Goal: Register for event/course

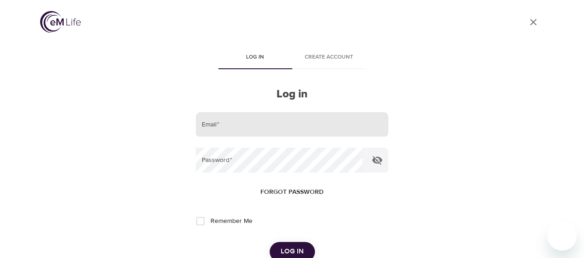
click at [235, 117] on input "email" at bounding box center [292, 124] width 192 height 25
type input "x.liu@banklife,c"
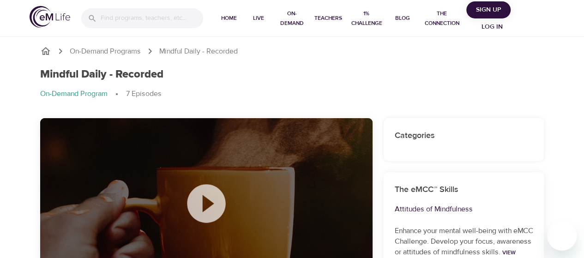
click at [493, 24] on span "Log in" at bounding box center [492, 27] width 37 height 12
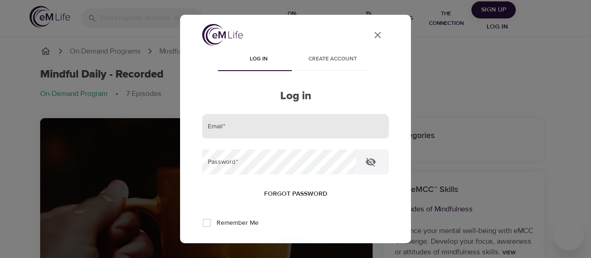
click at [328, 124] on input "email" at bounding box center [295, 126] width 187 height 25
click at [373, 34] on icon "User Profile" at bounding box center [377, 35] width 11 height 11
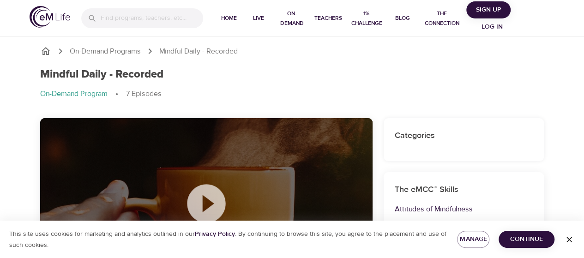
click at [484, 23] on span "Log in" at bounding box center [492, 27] width 37 height 12
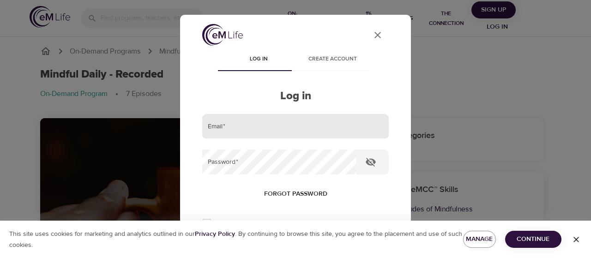
click at [234, 128] on input "email" at bounding box center [295, 126] width 187 height 25
type input "x.liu@banklife.com"
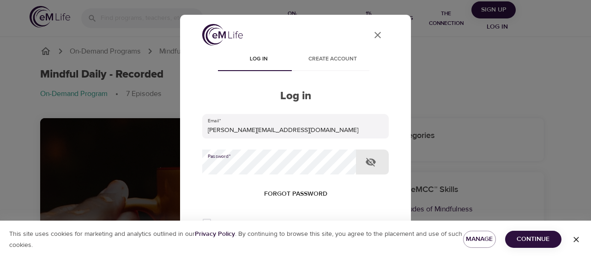
click at [273, 244] on button "Log in" at bounding box center [295, 253] width 45 height 19
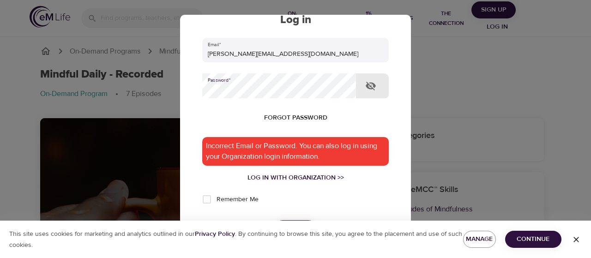
scroll to position [139, 0]
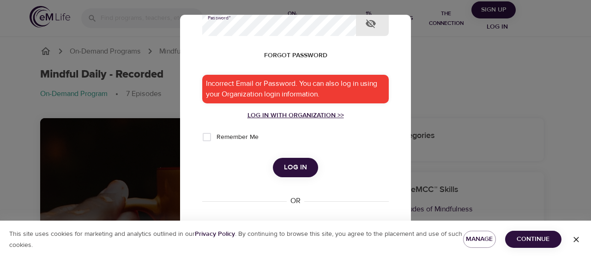
click at [283, 118] on div "Log in with Organization >>" at bounding box center [295, 115] width 187 height 9
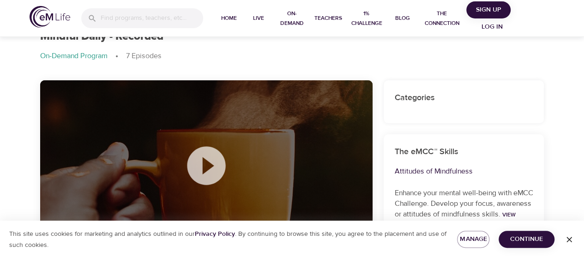
scroll to position [92, 0]
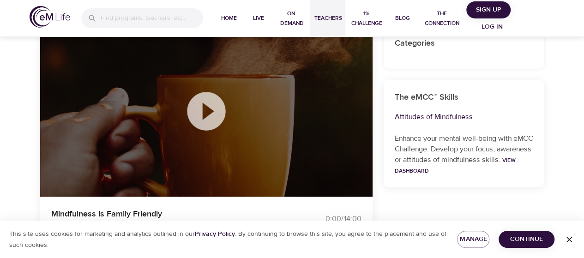
click at [338, 18] on span "Teachers" at bounding box center [328, 18] width 28 height 10
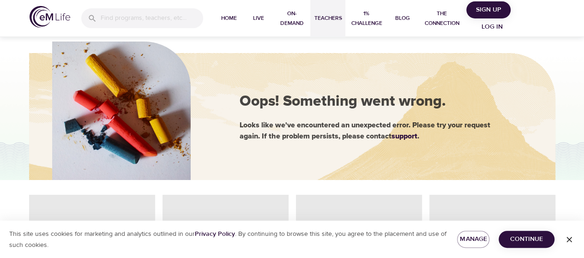
click at [481, 25] on span "Log in" at bounding box center [492, 27] width 37 height 12
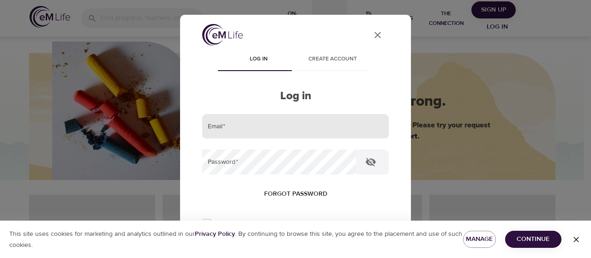
click at [302, 127] on input "email" at bounding box center [295, 126] width 187 height 25
type input "x.liu@banklife.com"
click at [309, 194] on span "Forgot password" at bounding box center [295, 194] width 63 height 12
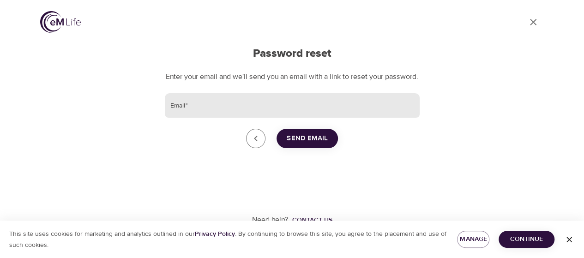
click at [287, 118] on input "Email   *" at bounding box center [292, 105] width 255 height 25
type input "x.liu@banklife.com"
click at [317, 145] on span "Send Email" at bounding box center [307, 139] width 41 height 12
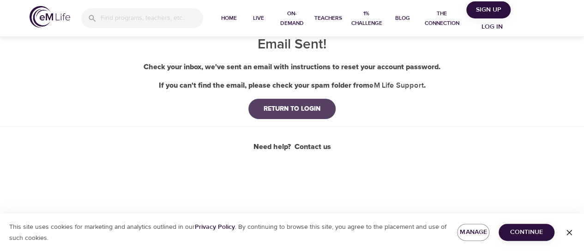
click at [312, 115] on button "RETURN TO LOGIN" at bounding box center [291, 109] width 87 height 20
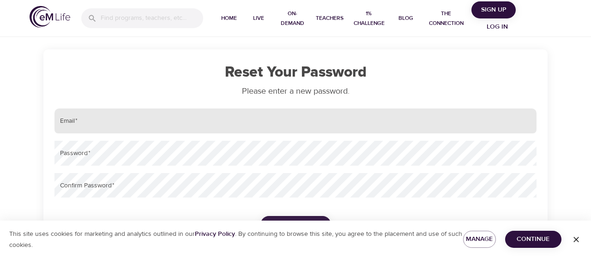
click at [168, 122] on input "email" at bounding box center [296, 121] width 482 height 25
type input "[PERSON_NAME][EMAIL_ADDRESS][DOMAIN_NAME]"
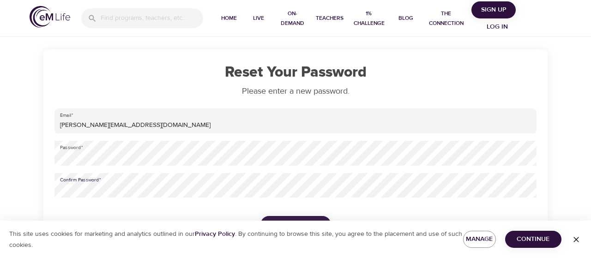
click at [260, 216] on button "Reset Password" at bounding box center [295, 224] width 71 height 17
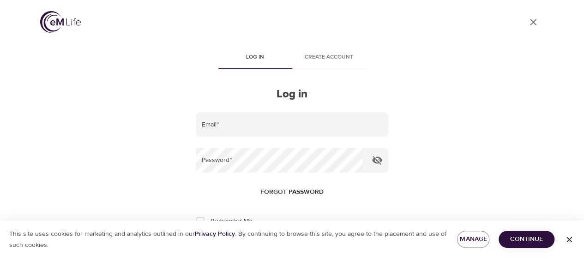
click at [336, 138] on form "Email   * Password   * Forgot password Remember Me Log in" at bounding box center [292, 187] width 192 height 150
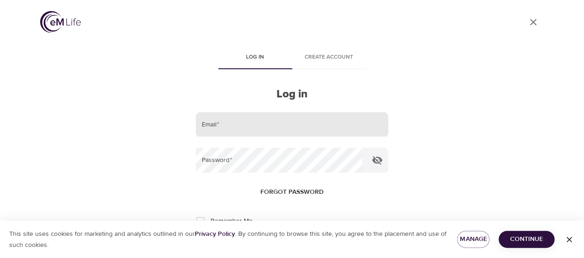
click at [333, 128] on input "email" at bounding box center [292, 124] width 192 height 25
type input "Z"
type input "X"
type input "x.liu@banklife.com"
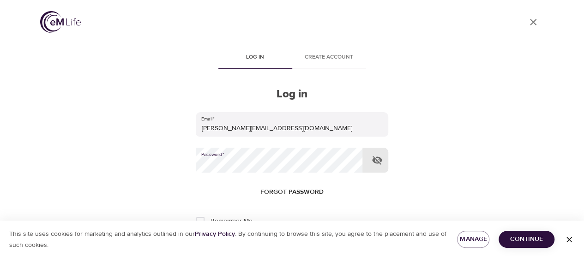
click at [270, 242] on button "Log in" at bounding box center [292, 251] width 45 height 19
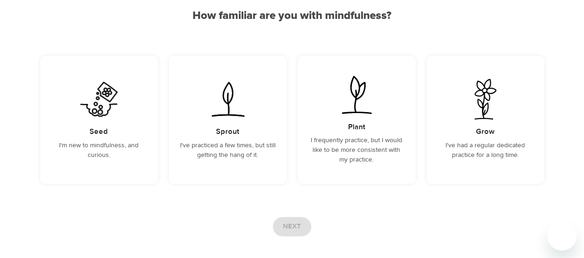
scroll to position [133, 0]
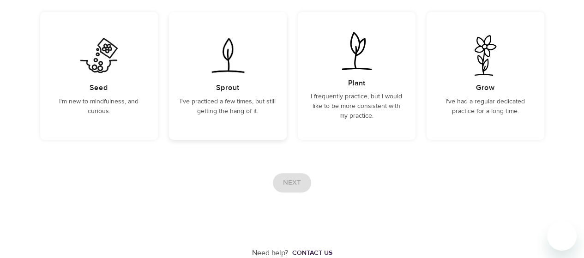
click at [254, 119] on div "Sprout I've practiced a few times, but still getting the hang of it." at bounding box center [228, 76] width 118 height 128
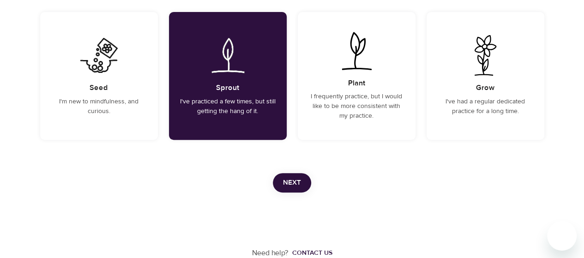
click at [286, 182] on span "Next" at bounding box center [292, 183] width 18 height 12
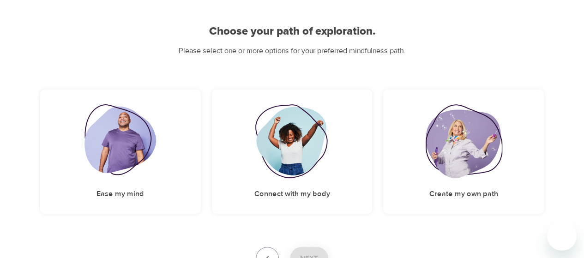
scroll to position [148, 0]
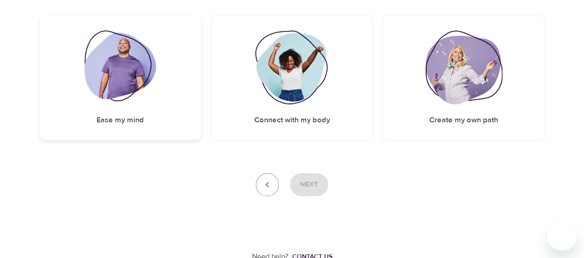
click at [179, 104] on div "Ease my mind" at bounding box center [120, 78] width 161 height 124
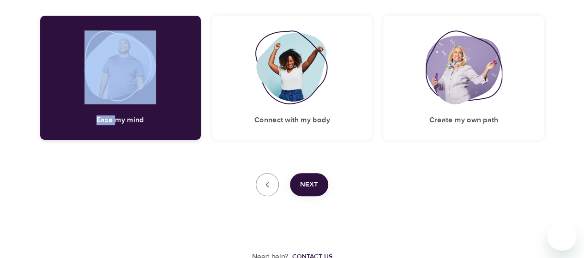
click at [179, 104] on div "Ease my mind" at bounding box center [120, 78] width 161 height 124
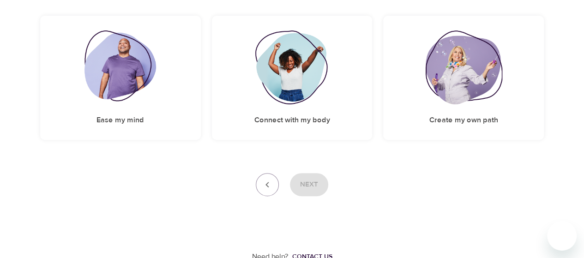
click at [301, 177] on div "Next" at bounding box center [292, 184] width 504 height 23
click at [305, 186] on div "Next" at bounding box center [292, 184] width 504 height 23
click at [302, 71] on img at bounding box center [292, 67] width 75 height 74
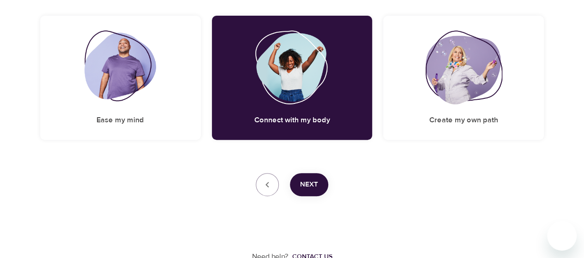
click at [319, 182] on button "Next" at bounding box center [309, 184] width 38 height 23
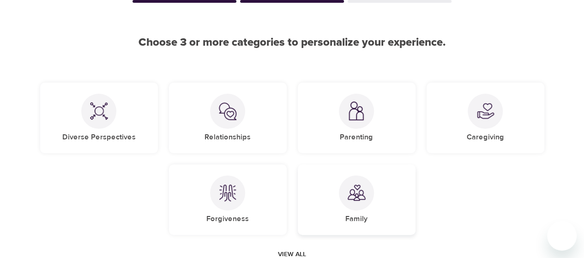
scroll to position [48, 0]
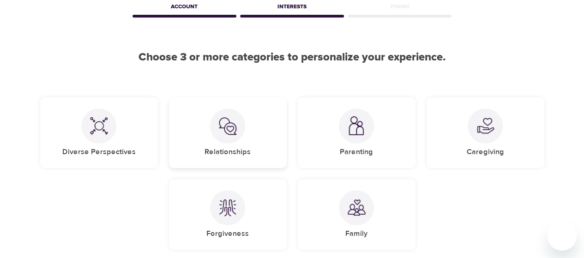
click at [258, 150] on div "Relationships" at bounding box center [228, 132] width 118 height 71
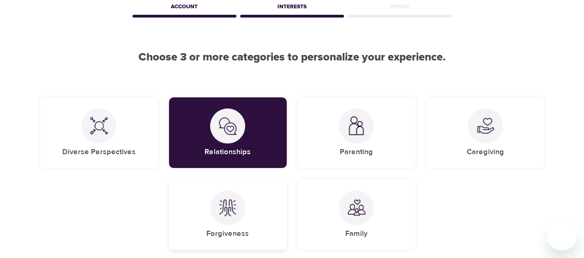
click at [280, 206] on div "Forgiveness" at bounding box center [228, 214] width 118 height 71
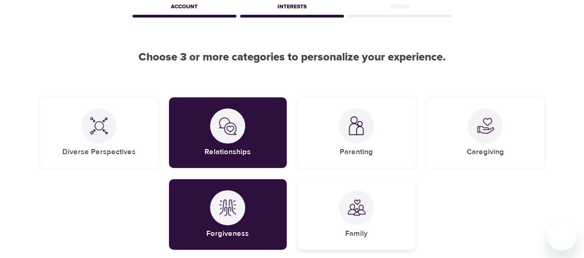
click at [357, 216] on img at bounding box center [356, 208] width 18 height 18
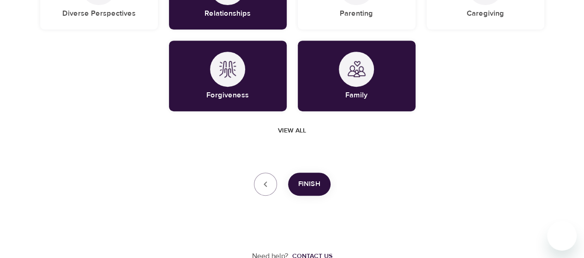
click at [304, 181] on span "Finish" at bounding box center [309, 184] width 22 height 12
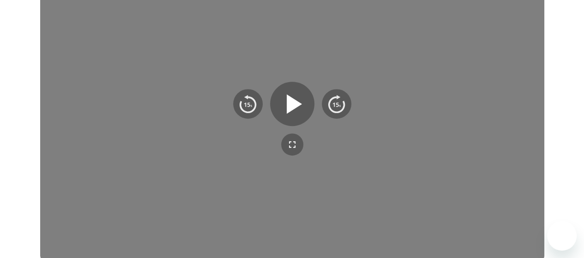
scroll to position [308, 0]
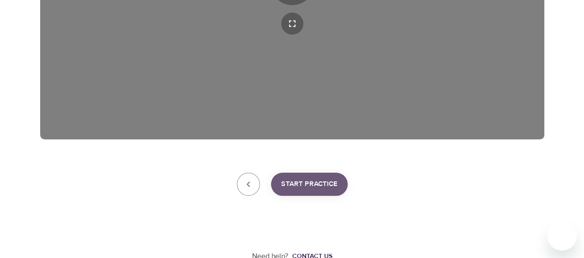
click at [301, 184] on span "Start Practice" at bounding box center [309, 184] width 56 height 12
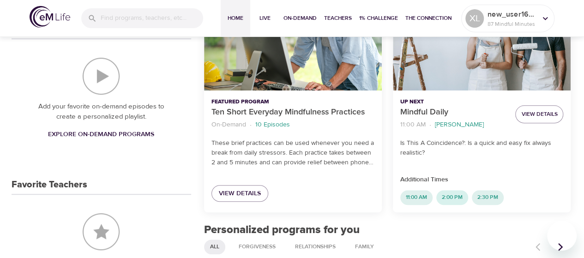
scroll to position [215, 0]
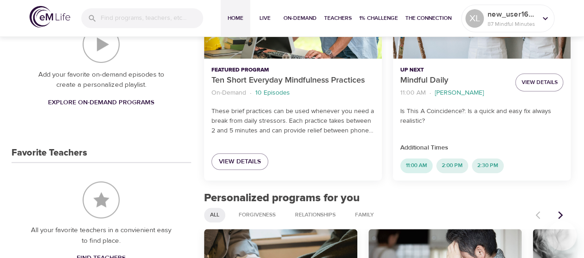
click at [406, 165] on span "11:00 AM" at bounding box center [416, 166] width 32 height 8
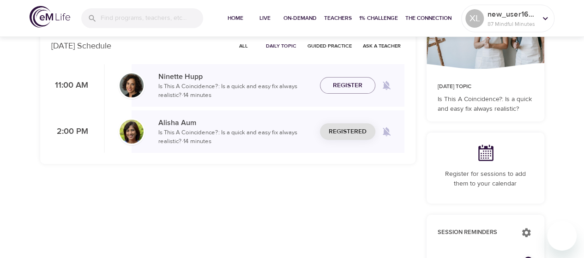
checkbox input "true"
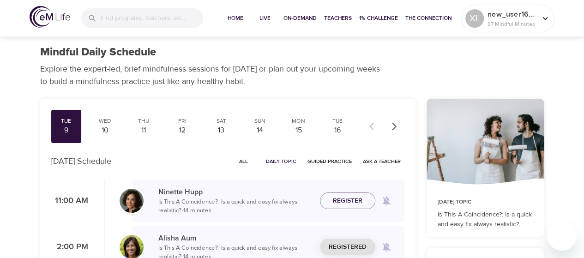
scroll to position [92, 0]
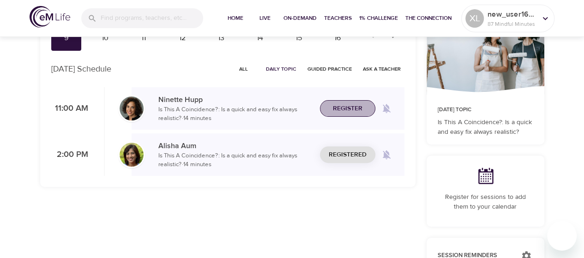
click at [359, 111] on span "Register" at bounding box center [348, 109] width 30 height 12
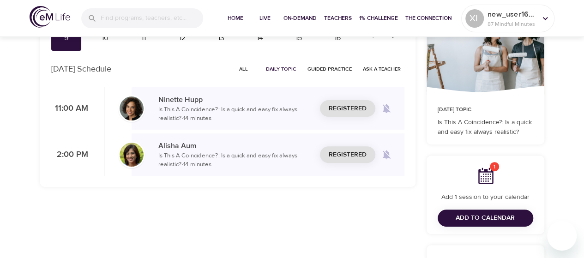
scroll to position [0, 0]
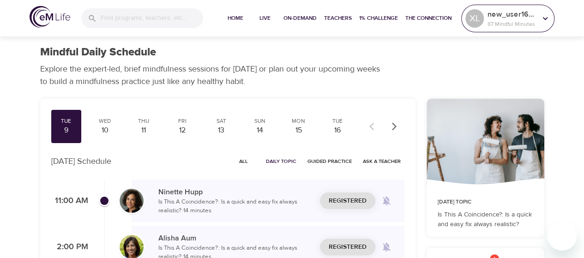
click at [519, 19] on p "new_user1608587756" at bounding box center [512, 14] width 49 height 11
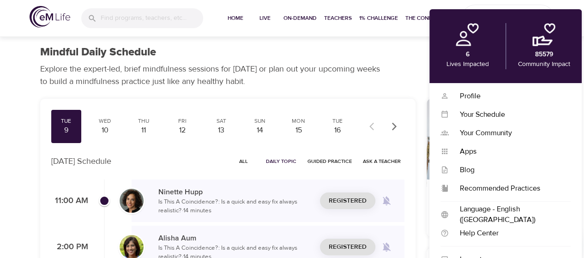
click at [413, 57] on div "Mindful Daily Schedule" at bounding box center [292, 52] width 504 height 13
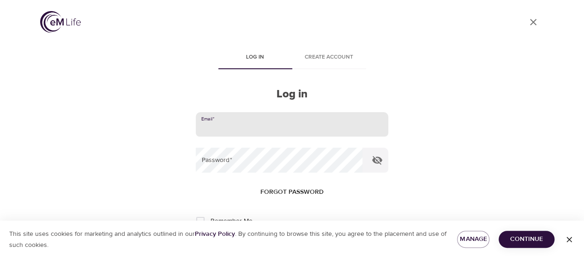
click at [270, 121] on input "email" at bounding box center [292, 124] width 192 height 25
type input "x.liu@banklife.com"
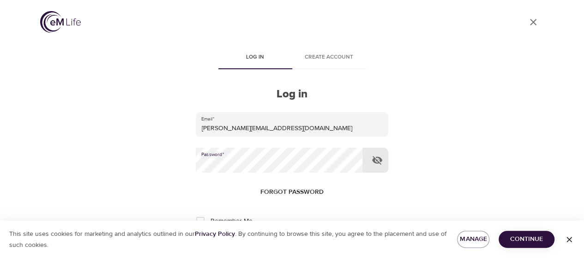
click at [270, 242] on button "Log in" at bounding box center [292, 251] width 45 height 19
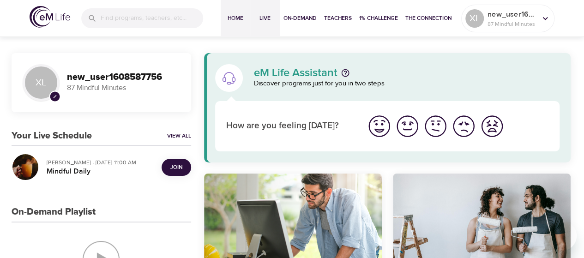
click at [272, 18] on span "Live" at bounding box center [265, 18] width 22 height 10
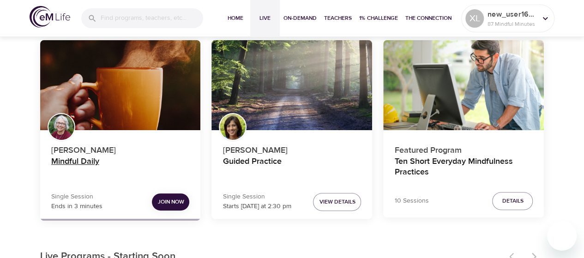
scroll to position [46, 0]
